Goal: Information Seeking & Learning: Learn about a topic

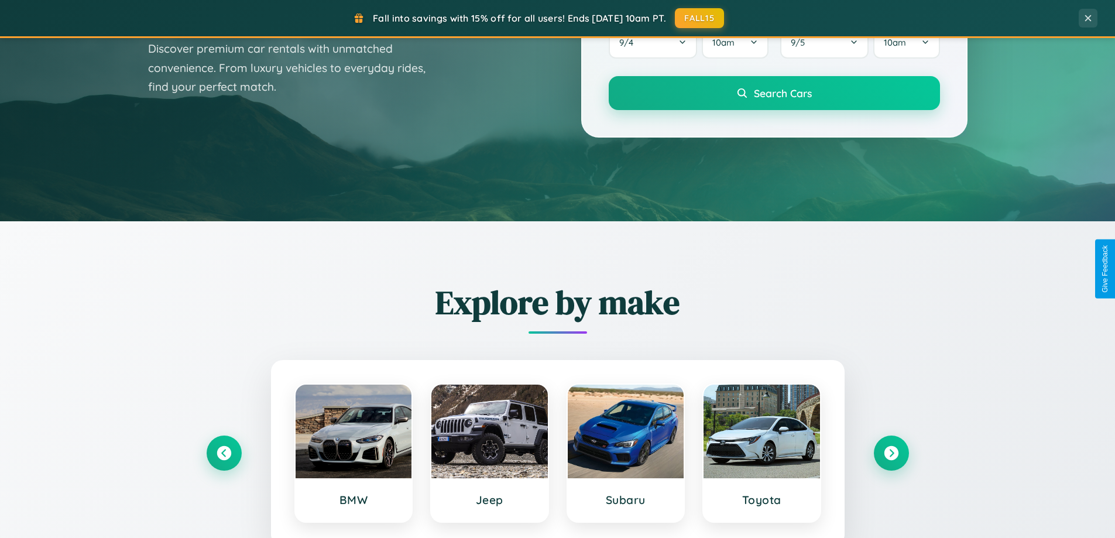
scroll to position [2251, 0]
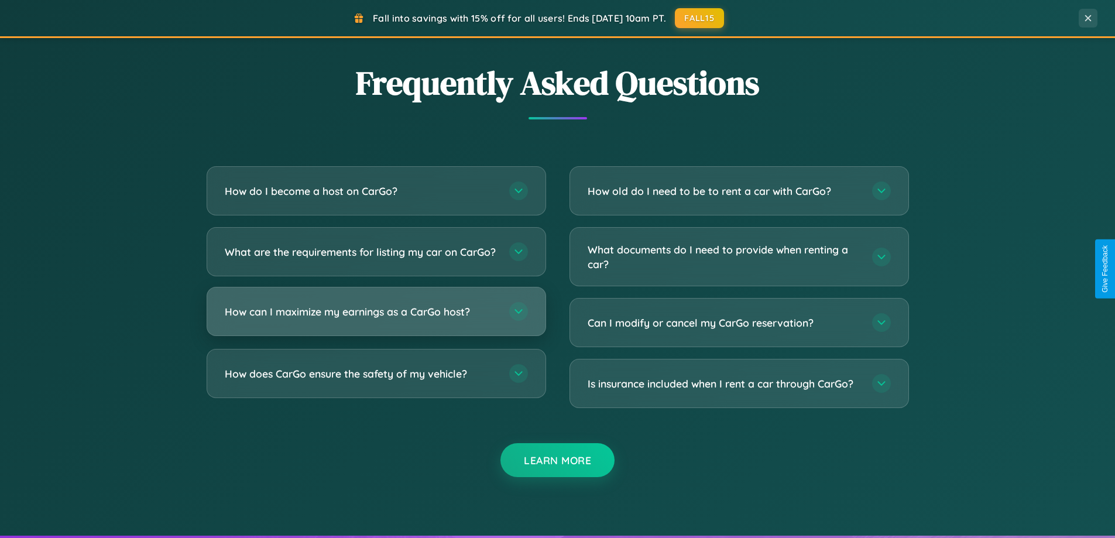
click at [376, 319] on h3 "How can I maximize my earnings as a CarGo host?" at bounding box center [361, 311] width 273 height 15
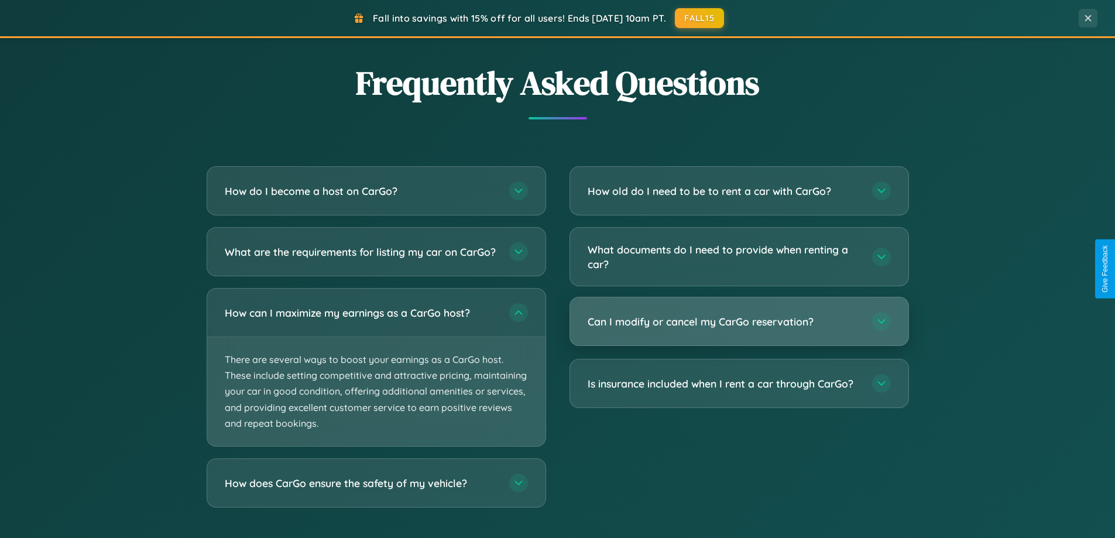
click at [738, 322] on h3 "Can I modify or cancel my CarGo reservation?" at bounding box center [723, 321] width 273 height 15
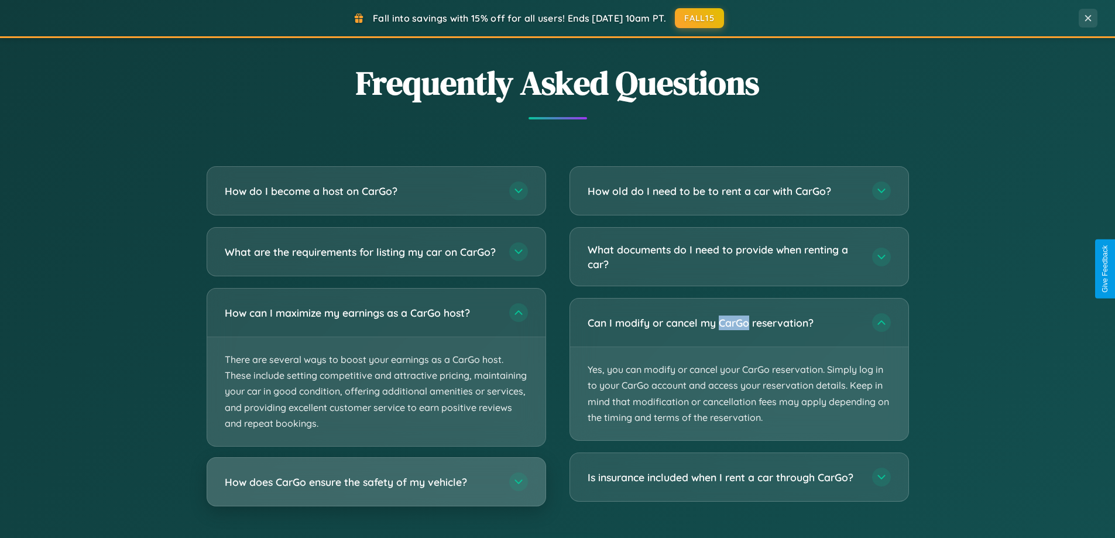
click at [376, 489] on h3 "How does CarGo ensure the safety of my vehicle?" at bounding box center [361, 481] width 273 height 15
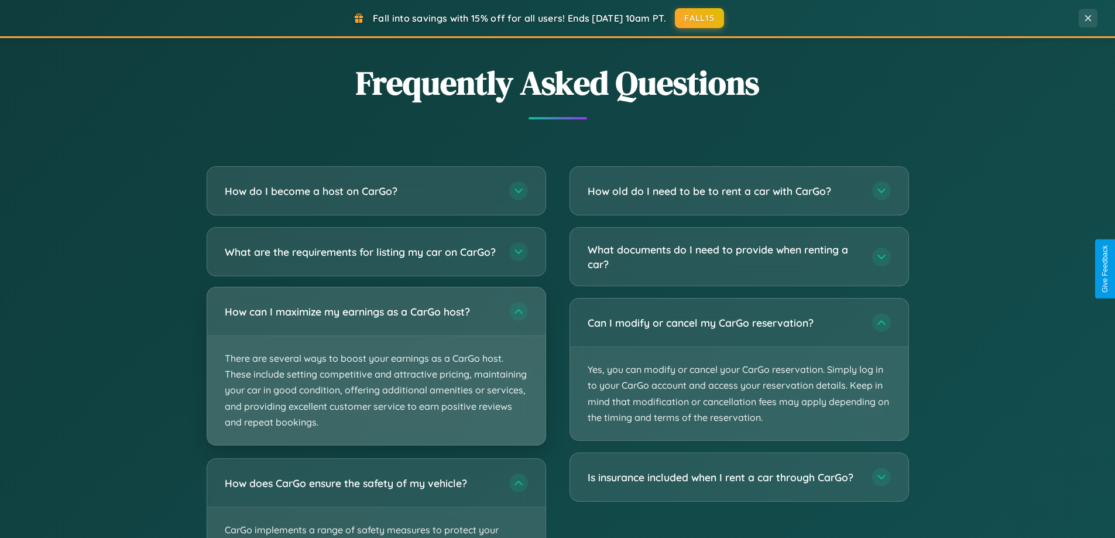
click at [376, 376] on p "There are several ways to boost your earnings as a CarGo host. These include se…" at bounding box center [376, 390] width 338 height 109
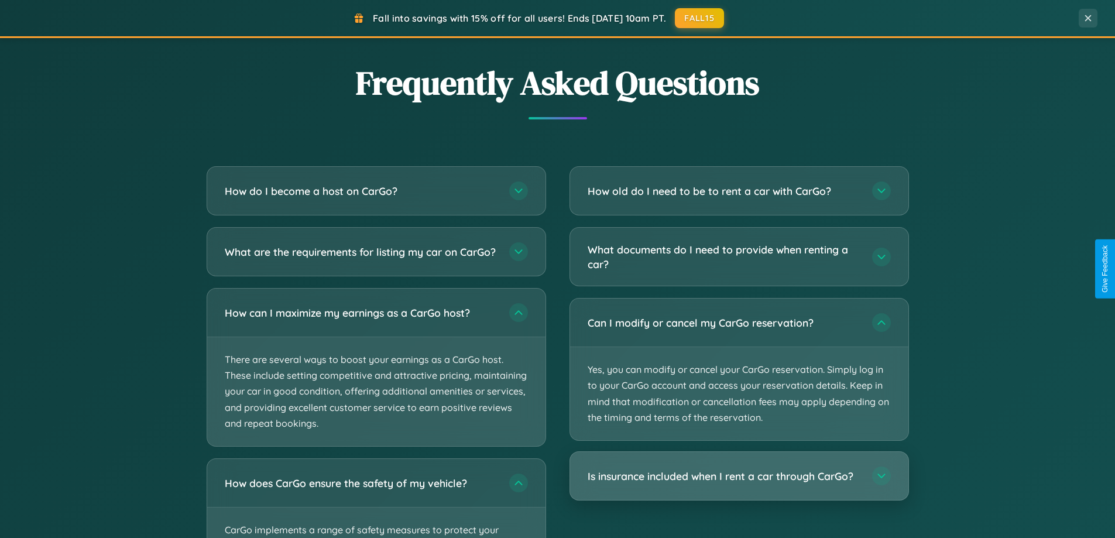
click at [738, 476] on h3 "Is insurance included when I rent a car through CarGo?" at bounding box center [723, 476] width 273 height 15
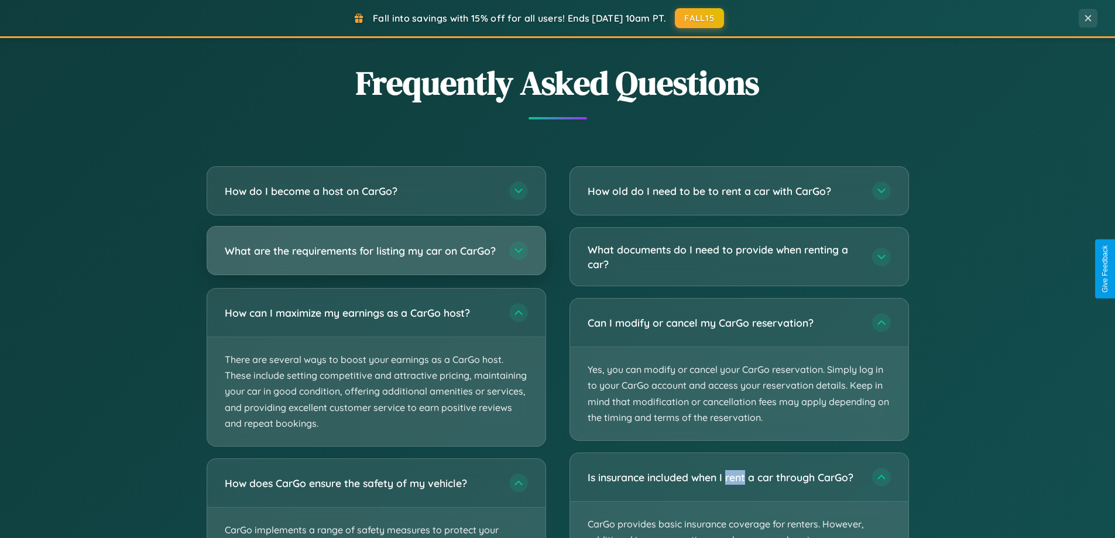
click at [376, 255] on h3 "What are the requirements for listing my car on CarGo?" at bounding box center [361, 250] width 273 height 15
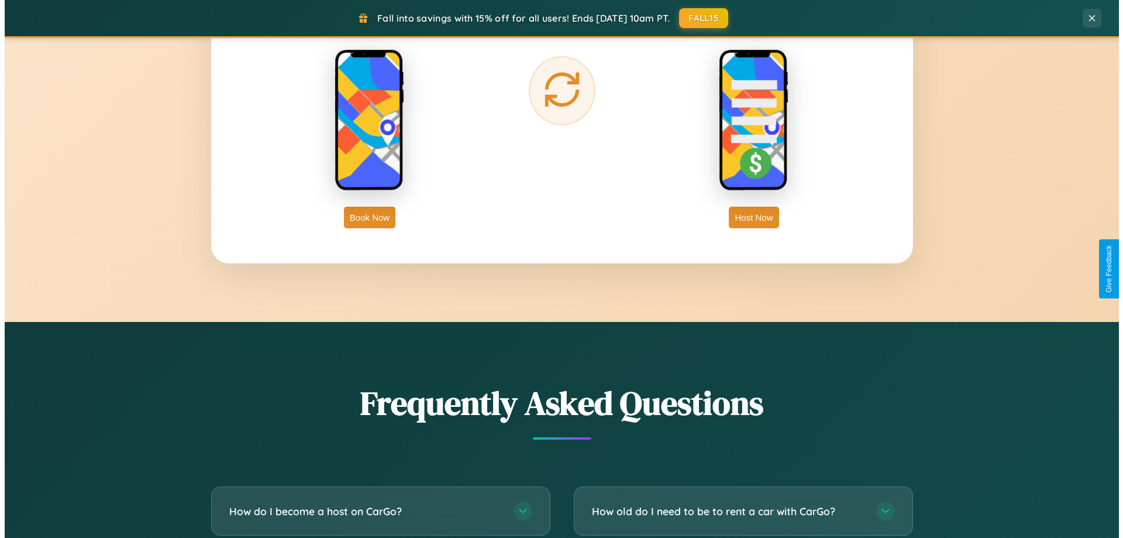
scroll to position [0, 0]
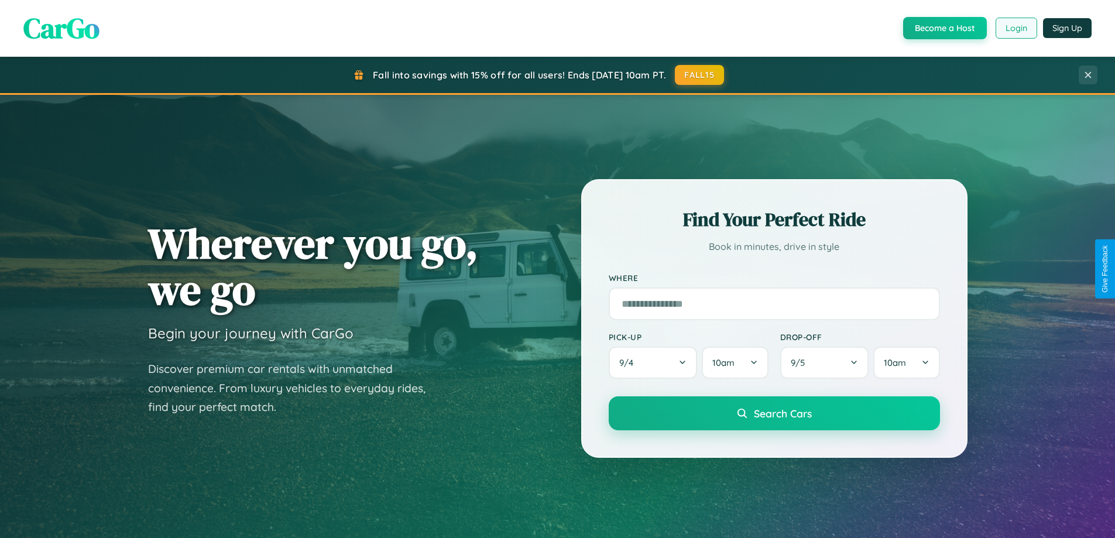
click at [1015, 28] on button "Login" at bounding box center [1016, 28] width 42 height 21
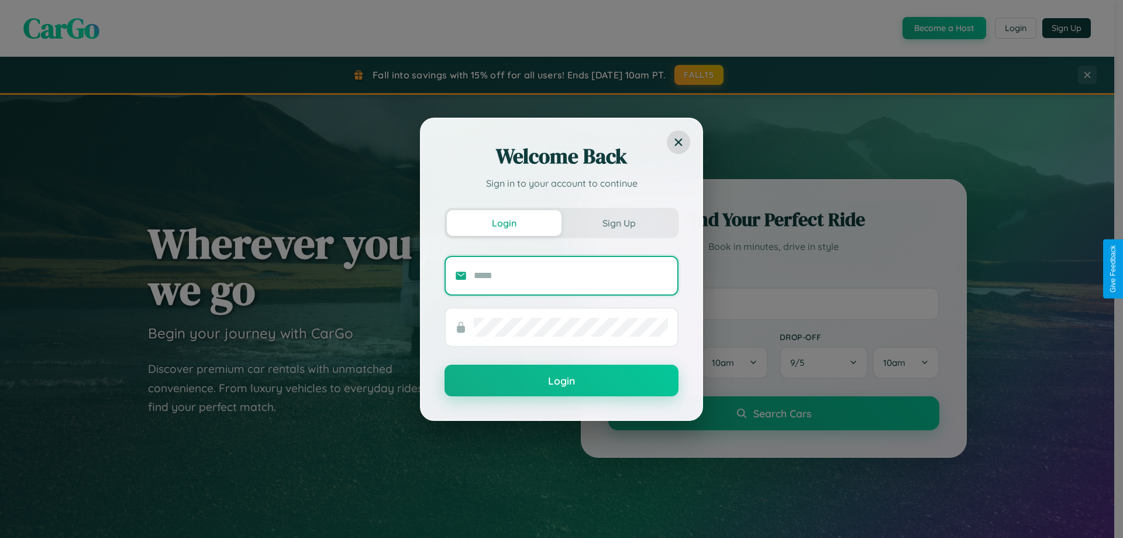
click at [571, 275] on input "text" at bounding box center [571, 275] width 194 height 19
type input "**********"
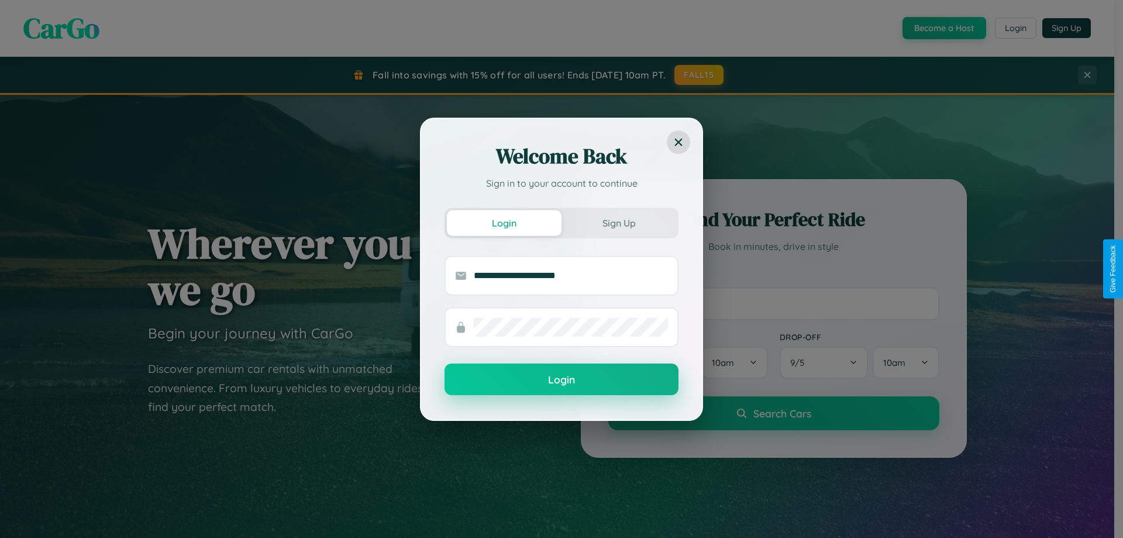
click at [562, 380] on button "Login" at bounding box center [562, 379] width 234 height 32
